Goal: Transaction & Acquisition: Obtain resource

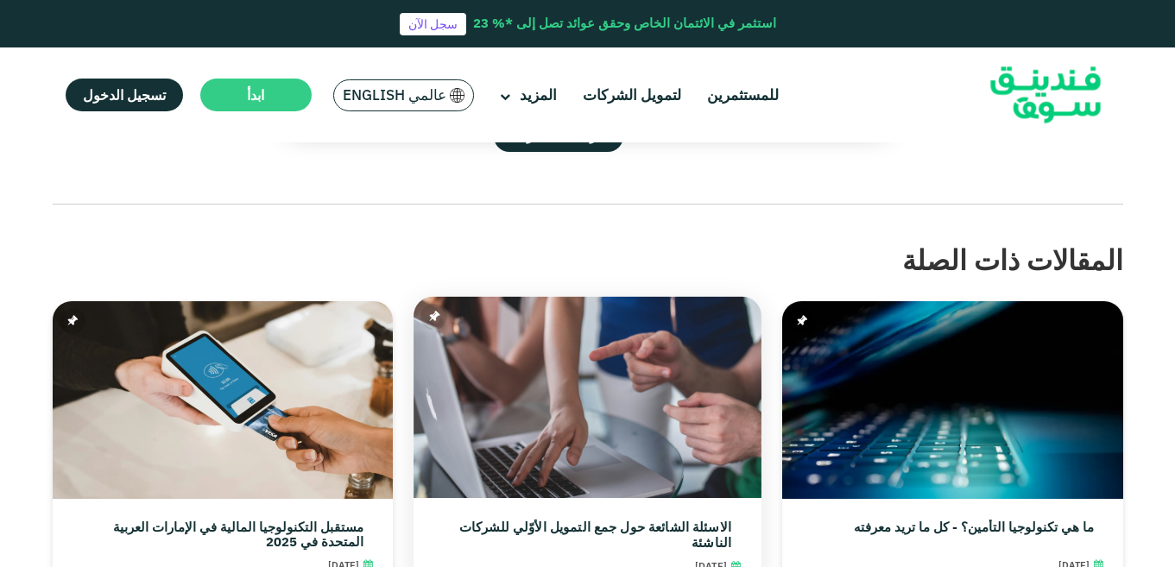
scroll to position [3279, 0]
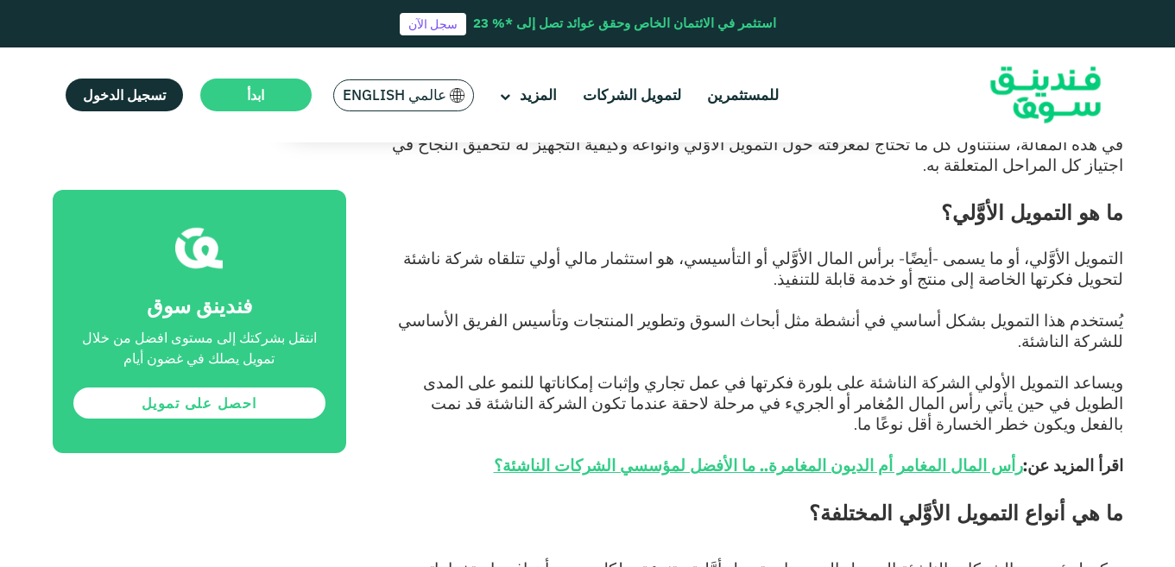
scroll to position [821, 0]
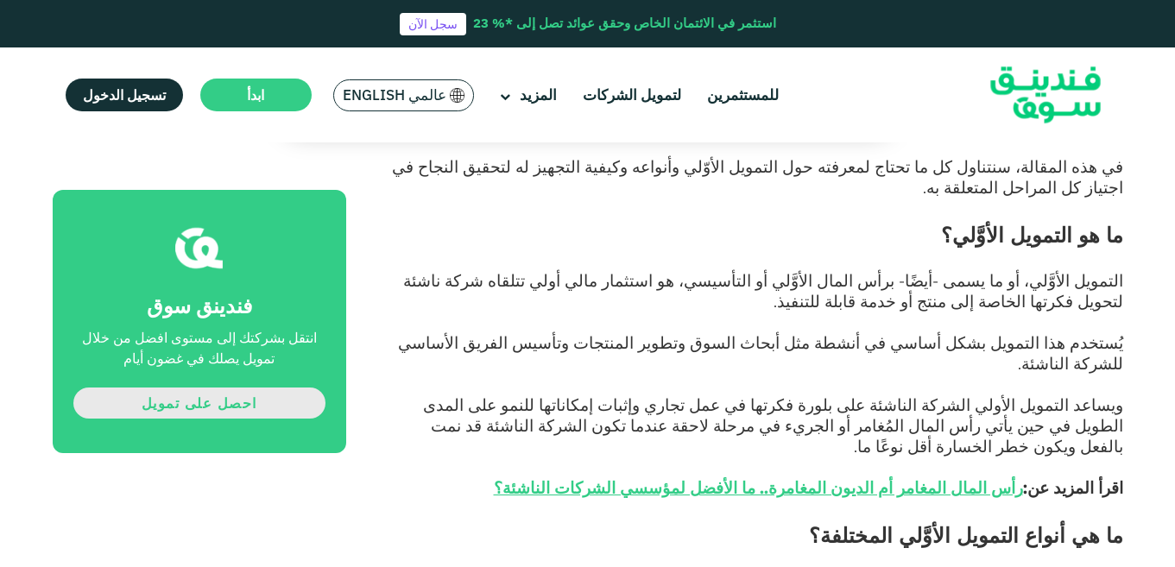
click at [203, 405] on link "احصل على تمويل" at bounding box center [199, 402] width 252 height 31
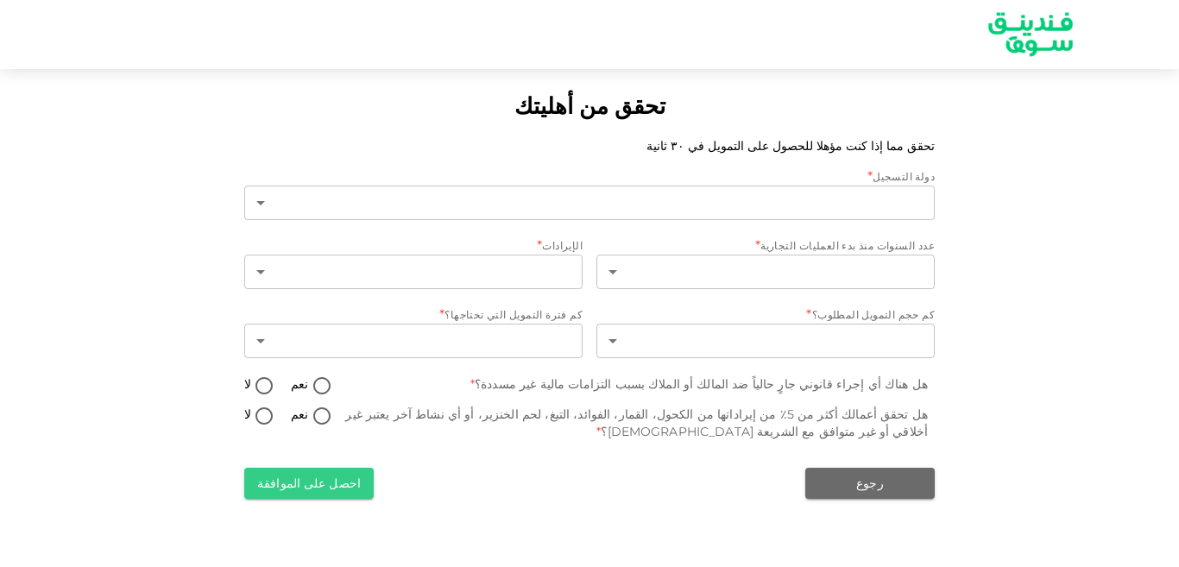
type input "1"
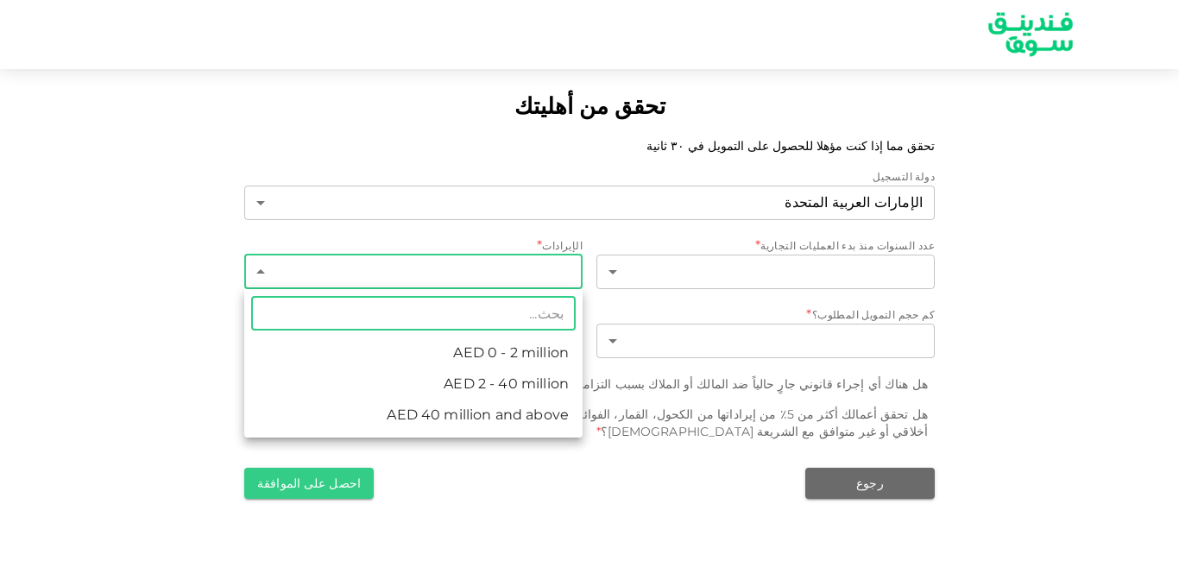
click at [257, 269] on body "تحقق من أهليتك تحقق مما إذا كنت مؤهلا للحصول على التمويل في ٣٠ ثانية دولة التسج…" at bounding box center [589, 283] width 1179 height 567
click at [257, 269] on div at bounding box center [589, 283] width 1179 height 567
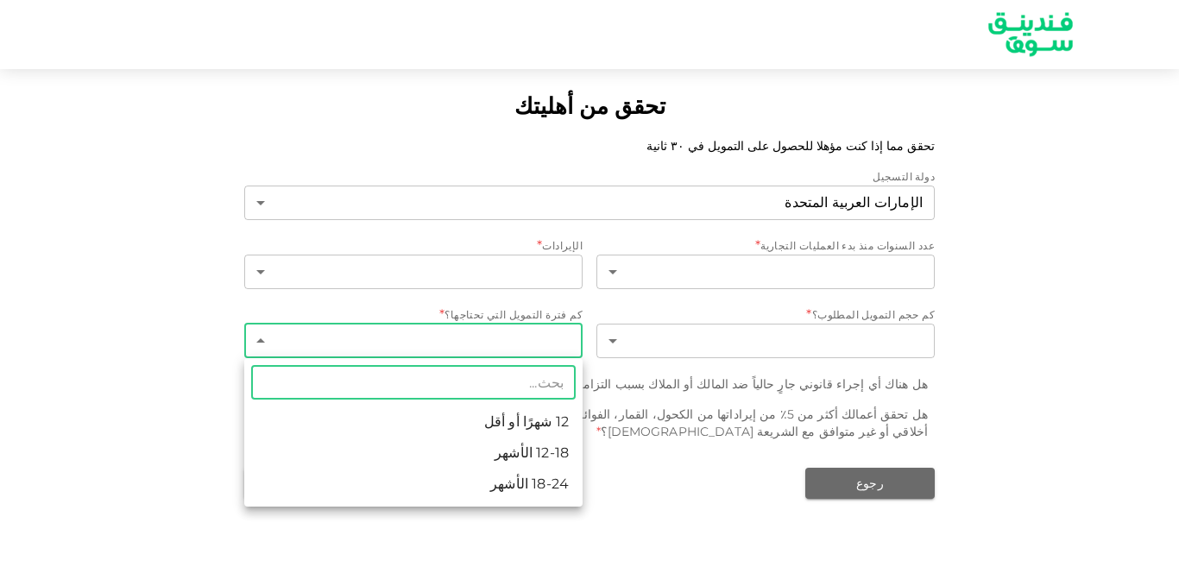
click at [261, 340] on body "تحقق من أهليتك تحقق مما إذا كنت مؤهلا للحصول على التمويل في ٣٠ ثانية دولة التسج…" at bounding box center [589, 283] width 1179 height 567
click at [146, 375] on div at bounding box center [589, 283] width 1179 height 567
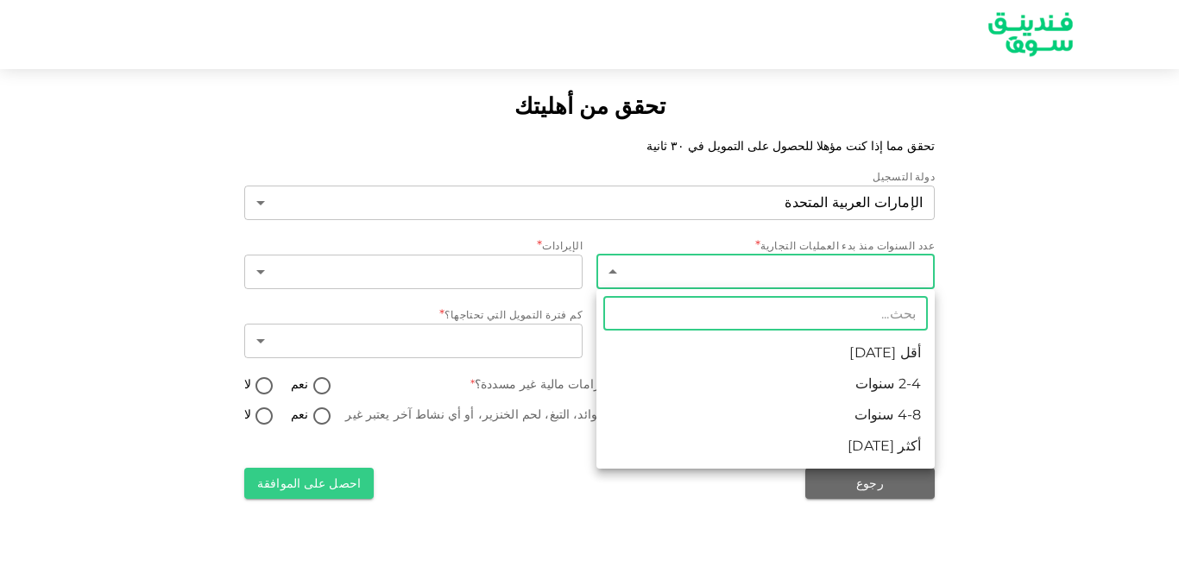
click at [613, 272] on body "تحقق من أهليتك تحقق مما إذا كنت مؤهلا للحصول على التمويل في ٣٠ ثانية دولة التسج…" at bounding box center [589, 283] width 1179 height 567
click at [613, 272] on div at bounding box center [589, 283] width 1179 height 567
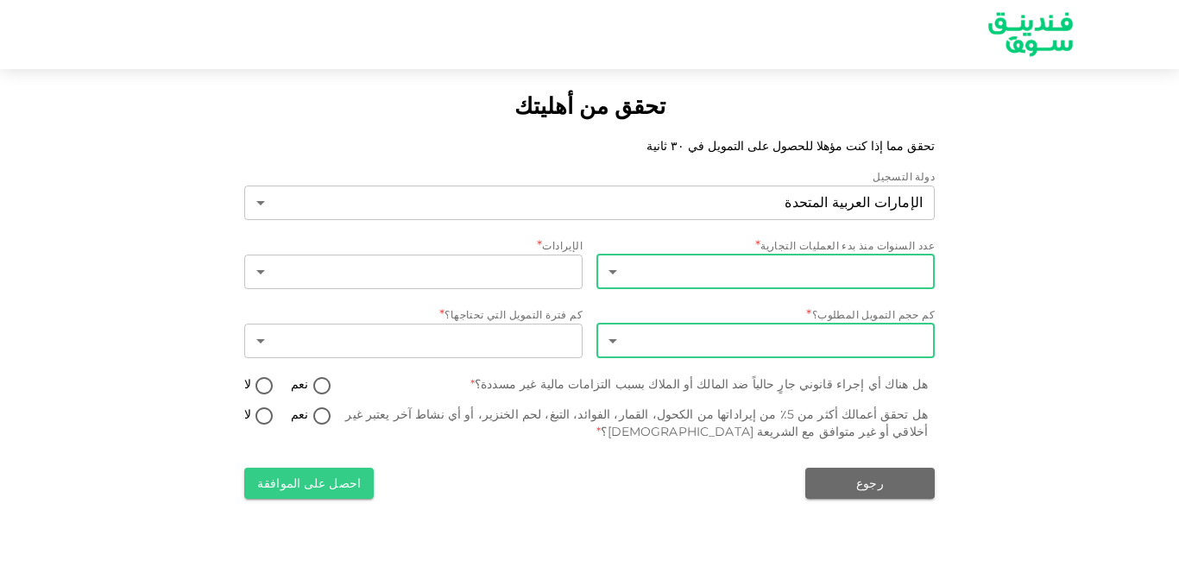
click at [609, 339] on body "تحقق من أهليتك تحقق مما إذا كنت مؤهلا للحصول على التمويل في ٣٠ ثانية دولة التسج…" at bounding box center [589, 283] width 1179 height 567
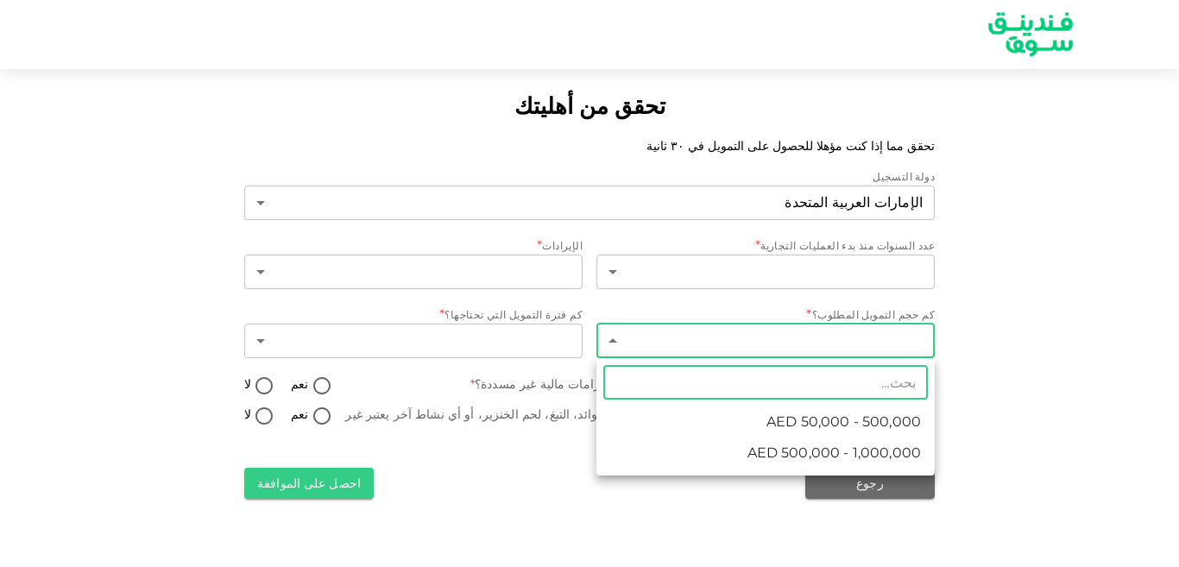
click at [894, 424] on span "AED 50,000 - 500,000" at bounding box center [843, 422] width 154 height 21
type input "1"
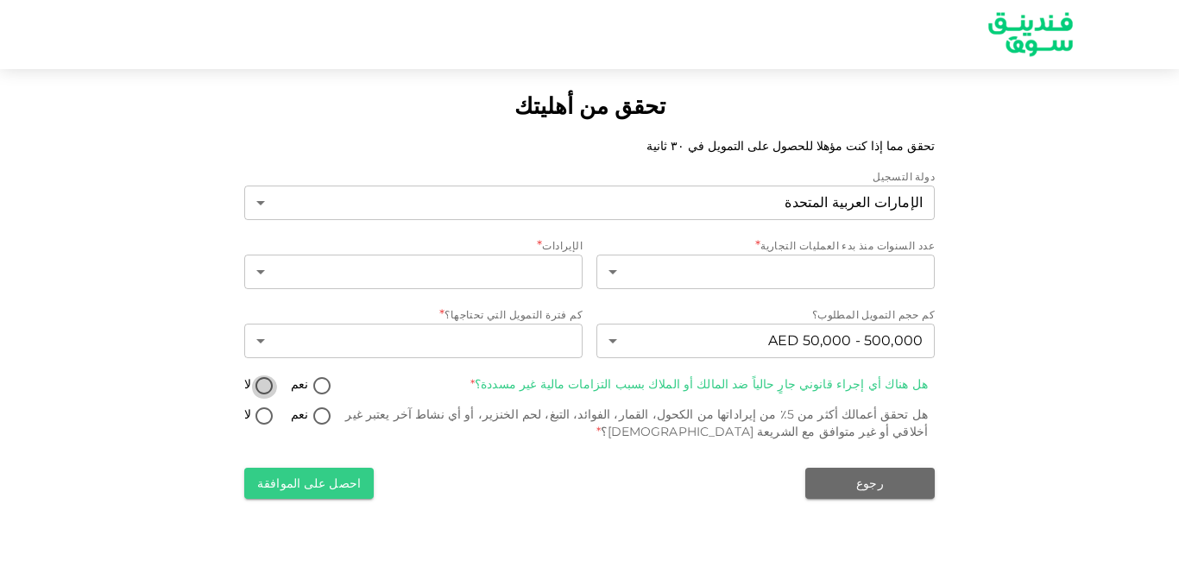
click at [261, 387] on input "لا" at bounding box center [264, 386] width 26 height 23
radio input "true"
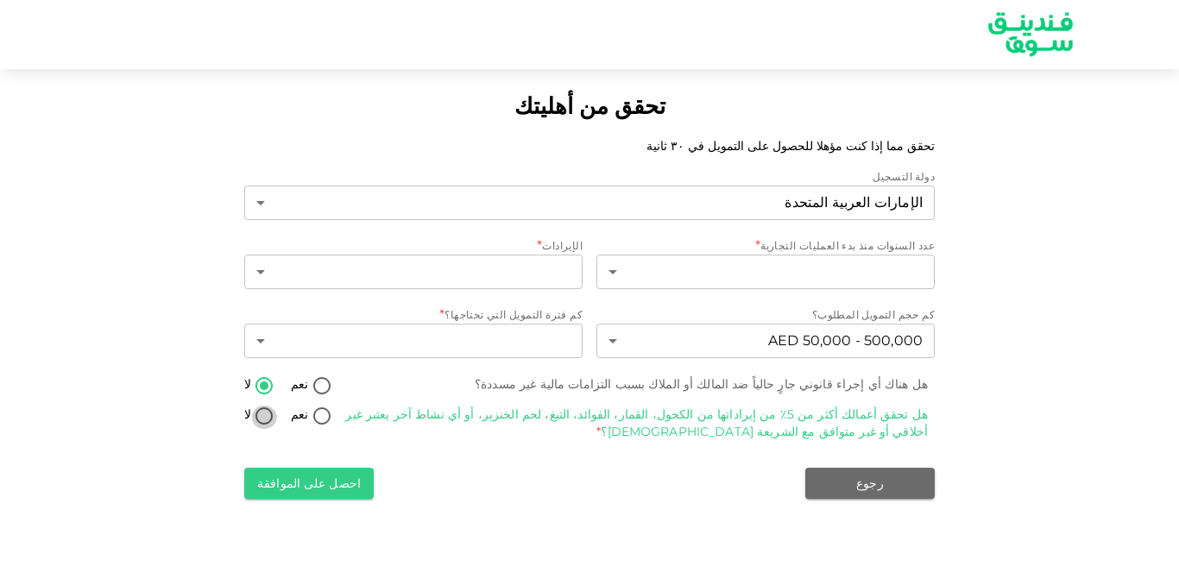
click at [266, 415] on input "لا" at bounding box center [264, 417] width 26 height 23
radio input "true"
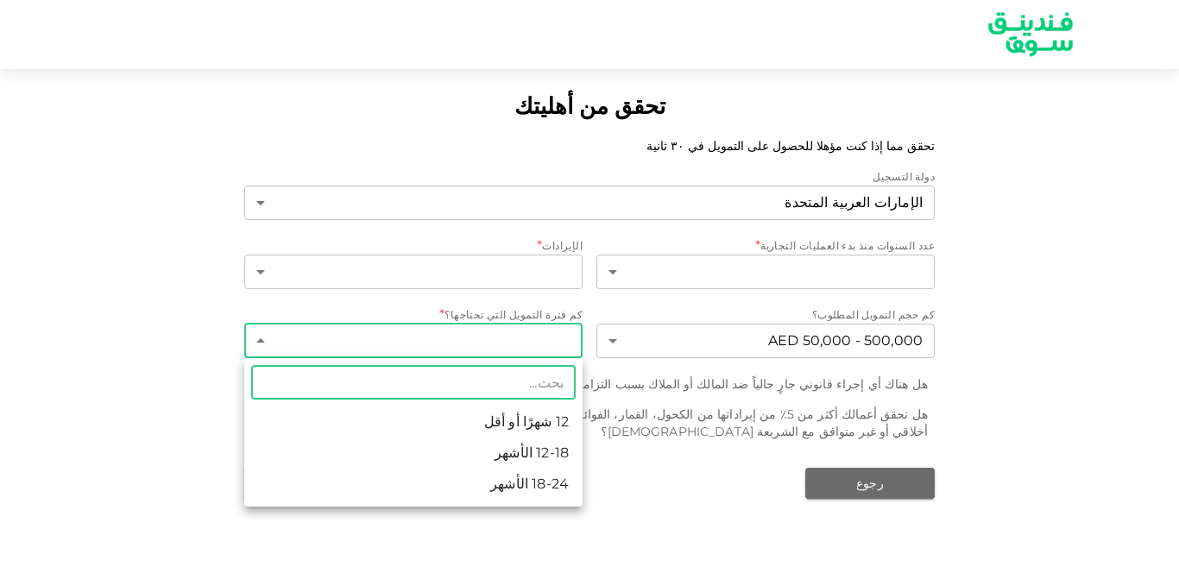
click at [264, 337] on body "تحقق من أهليتك تحقق مما إذا كنت مؤهلا للحصول على التمويل في ٣٠ ثانية دولة التسج…" at bounding box center [589, 283] width 1179 height 567
click at [548, 485] on li "18-24 الأشهر" at bounding box center [413, 484] width 338 height 31
type input "3"
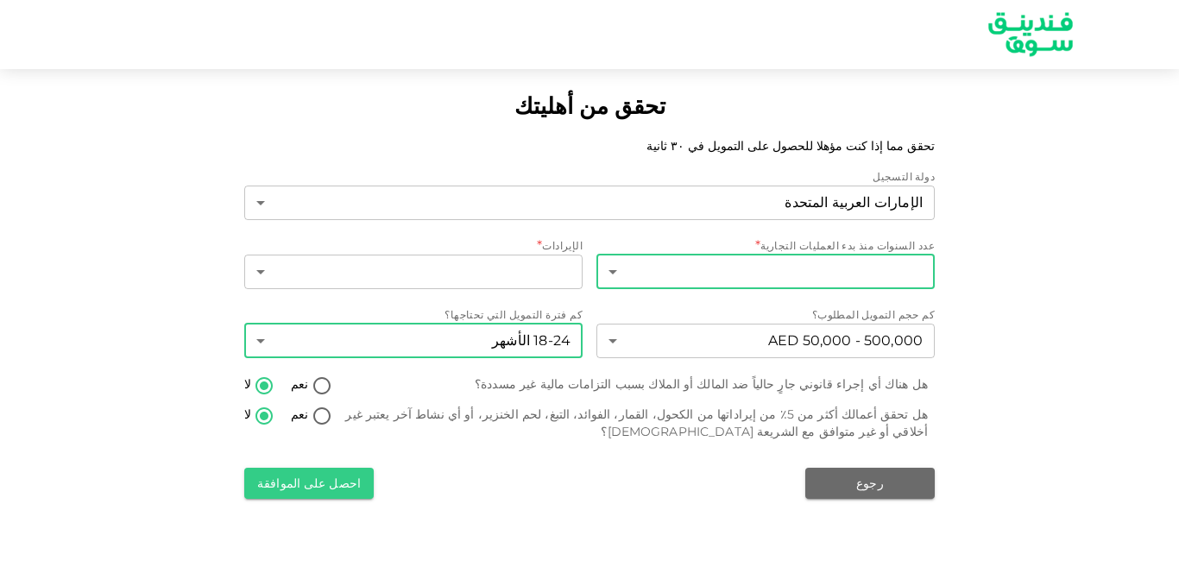
click at [867, 274] on body "تحقق من أهليتك تحقق مما إذا كنت مؤهلا للحصول على التمويل في ٣٠ ثانية دولة التسج…" at bounding box center [589, 283] width 1179 height 567
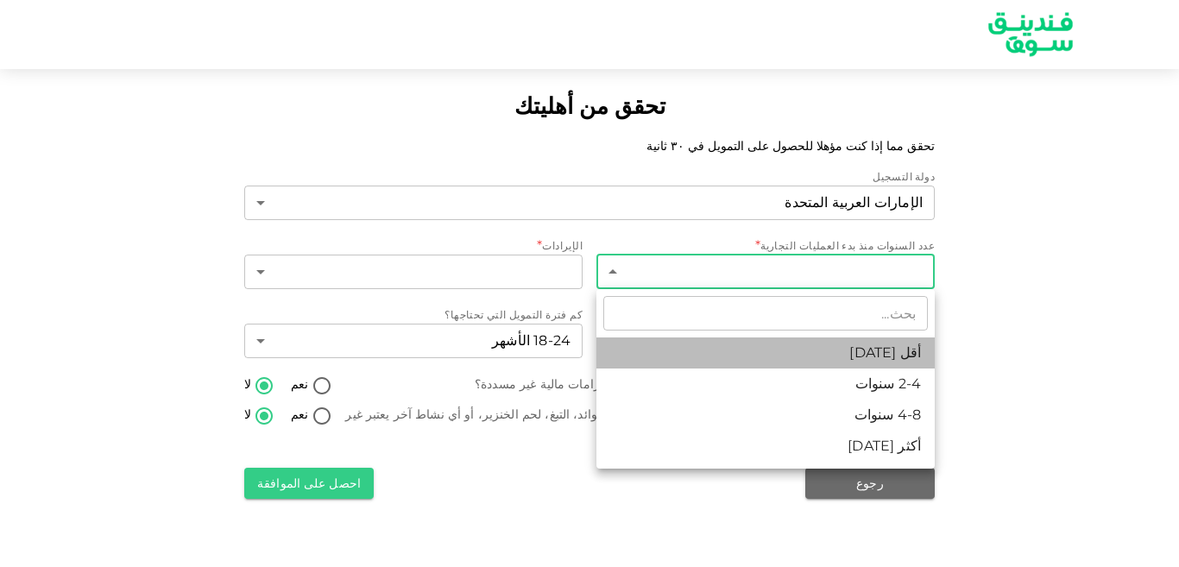
click at [896, 355] on li "أقل من 2 سنة" at bounding box center [765, 352] width 338 height 31
type input "1"
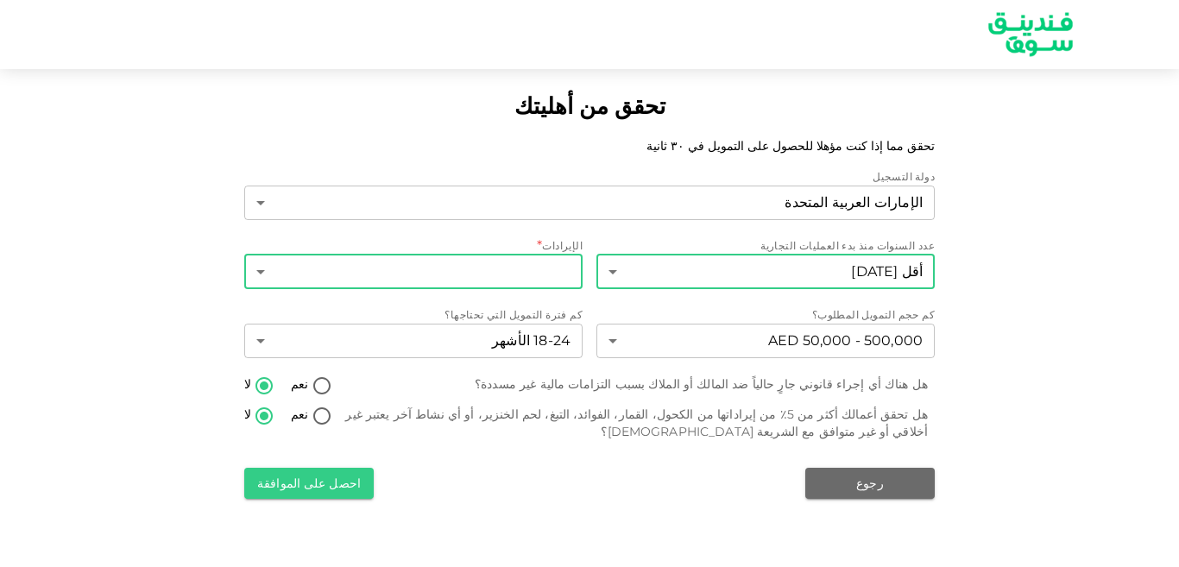
click at [261, 273] on body "تحقق من أهليتك تحقق مما إذا كنت مؤهلا للحصول على التمويل في ٣٠ ثانية دولة التسج…" at bounding box center [589, 283] width 1179 height 567
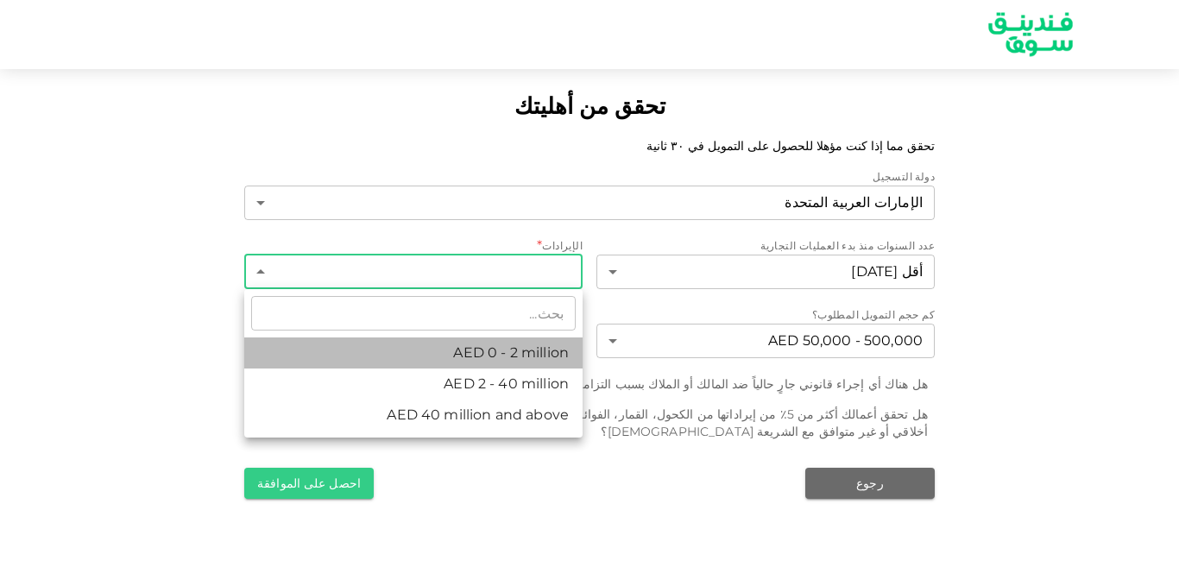
click at [548, 355] on li "AED 0 - 2 million" at bounding box center [413, 352] width 338 height 31
type input "1"
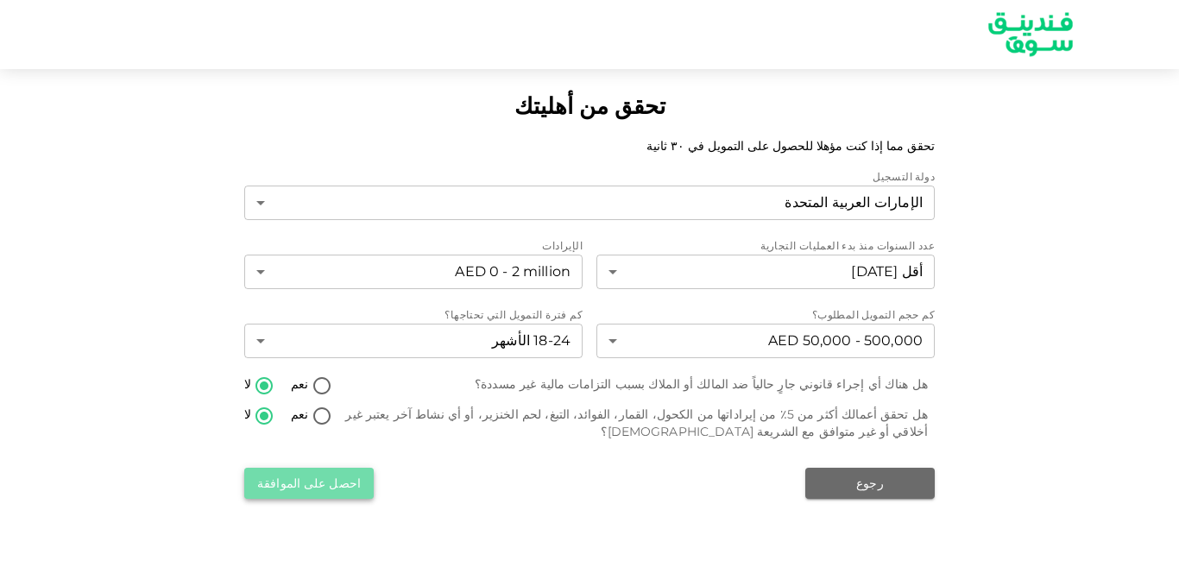
click at [331, 483] on button "احصل على الموافقة" at bounding box center [308, 483] width 129 height 31
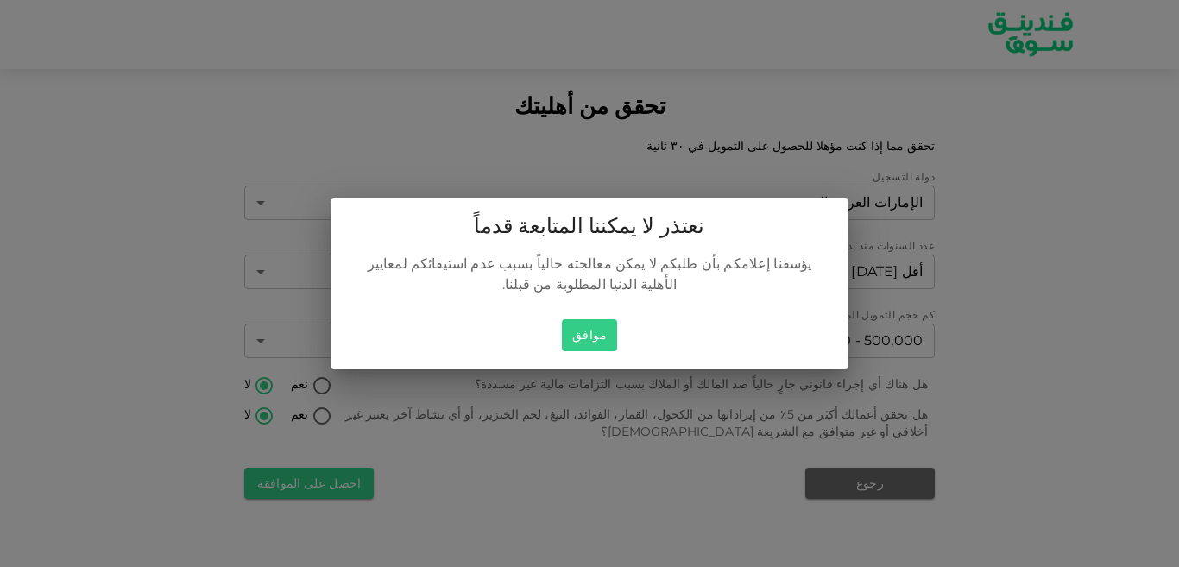
click at [597, 327] on button "موافق" at bounding box center [589, 335] width 55 height 32
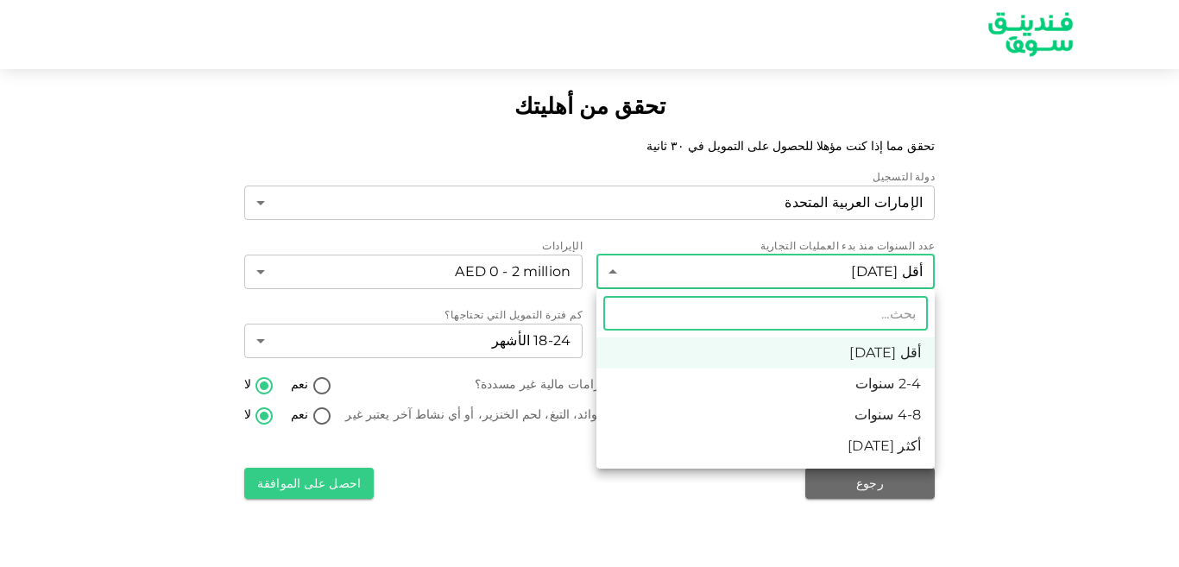
click at [612, 268] on body "تحقق من أهليتك تحقق مما إذا كنت مؤهلا للحصول على التمويل في ٣٠ ثانية دولة التسج…" at bounding box center [589, 283] width 1179 height 567
click at [841, 385] on li "2-4 سنوات" at bounding box center [765, 384] width 338 height 31
type input "2"
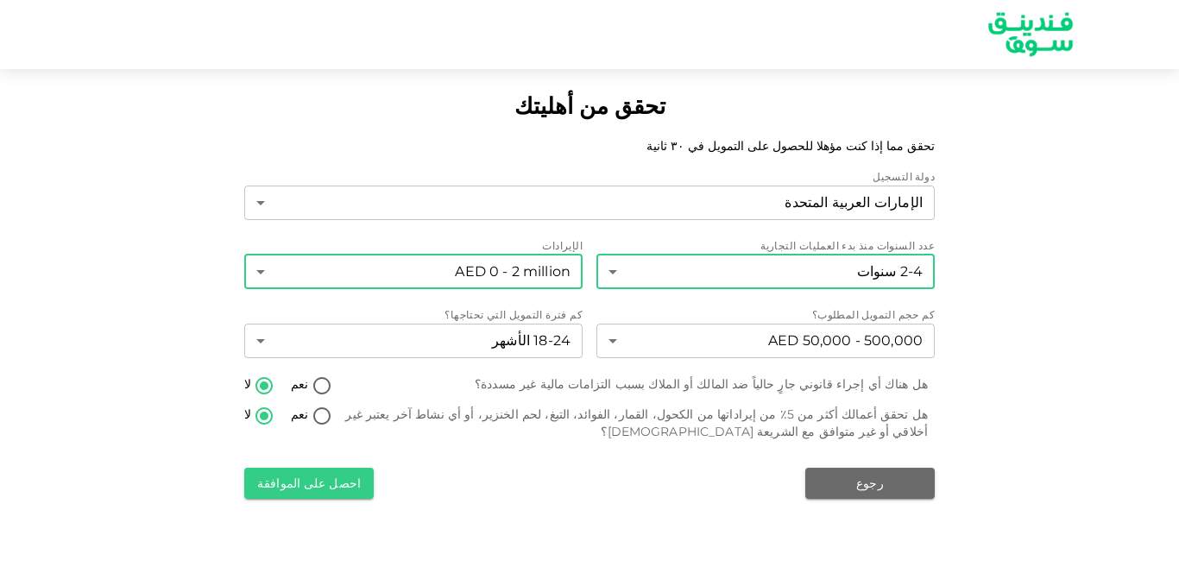
click at [264, 271] on body "تحقق من أهليتك تحقق مما إذا كنت مؤهلا للحصول على التمويل في ٣٠ ثانية دولة التسج…" at bounding box center [589, 283] width 1179 height 567
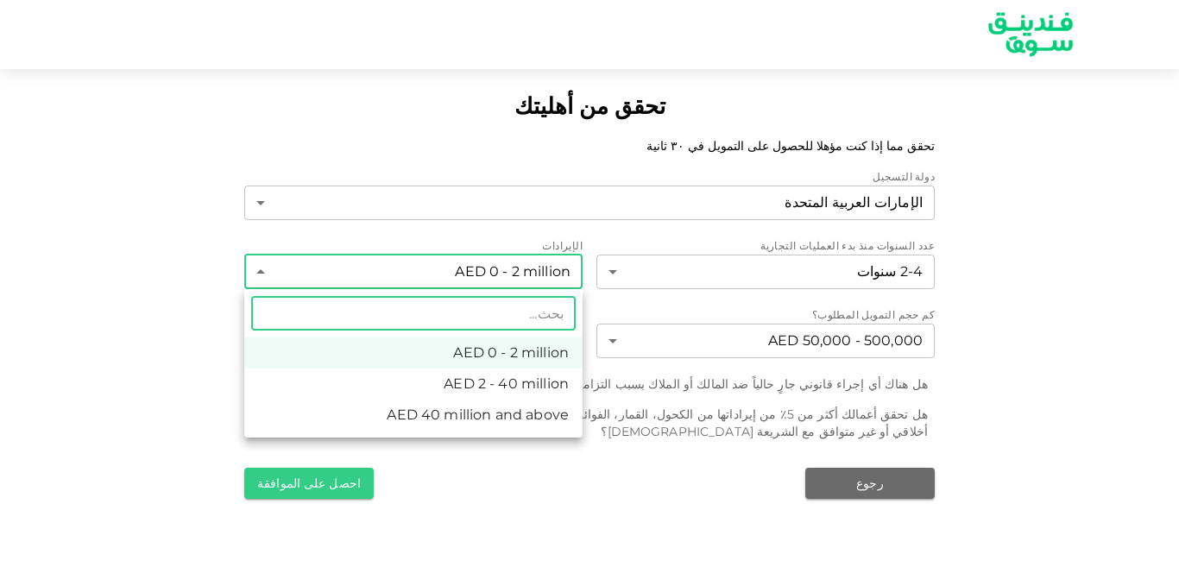
click at [459, 386] on li "AED 2 - 40 million" at bounding box center [413, 384] width 338 height 31
type input "2"
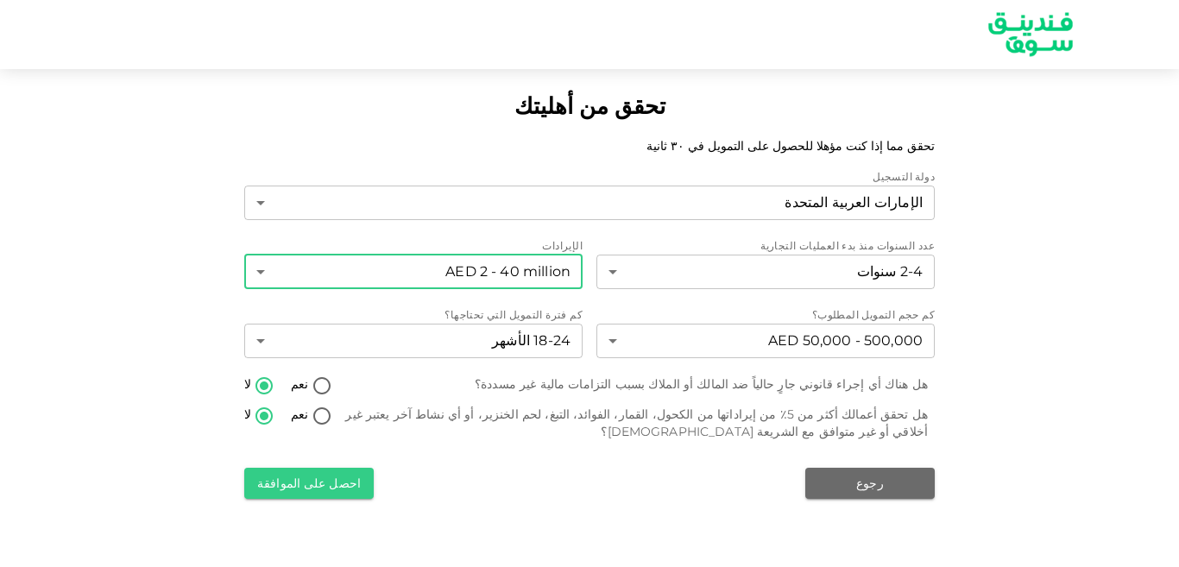
drag, startPoint x: 314, startPoint y: 488, endPoint x: 323, endPoint y: 495, distance: 11.1
click at [314, 488] on button "احصل على الموافقة" at bounding box center [308, 483] width 129 height 31
